Goal: Communication & Community: Answer question/provide support

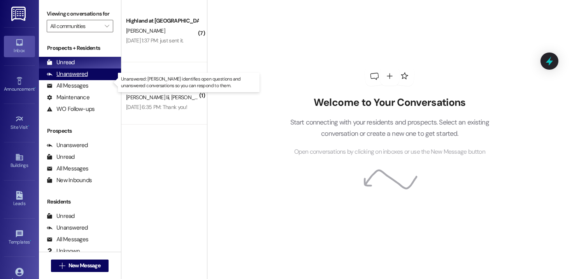
click at [82, 78] on div "Unanswered" at bounding box center [67, 74] width 41 height 8
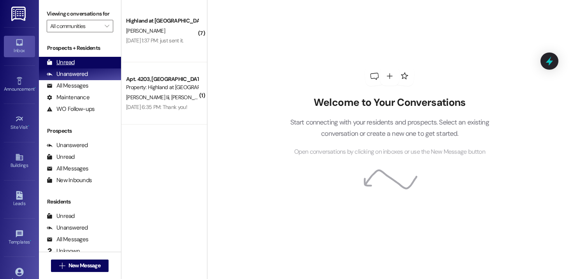
click at [80, 69] on div "Unread (0)" at bounding box center [80, 63] width 82 height 12
